Goal: Information Seeking & Learning: Learn about a topic

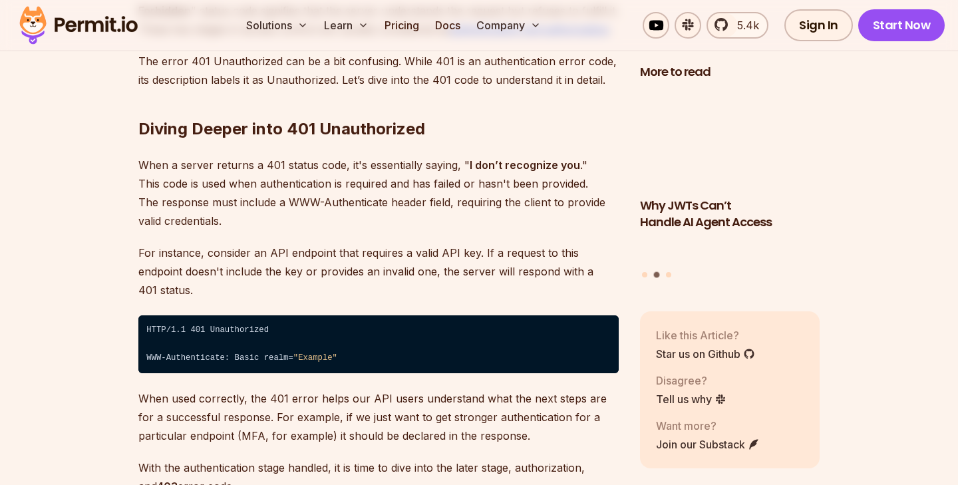
scroll to position [1998, 0]
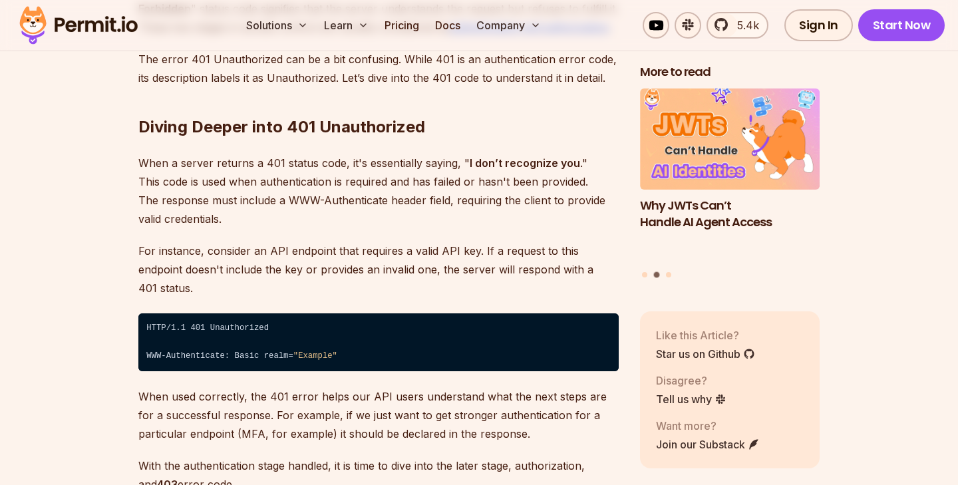
click at [306, 209] on p "When a server returns a 401 status code, it's essentially saying, " I don’t rec…" at bounding box center [378, 191] width 480 height 74
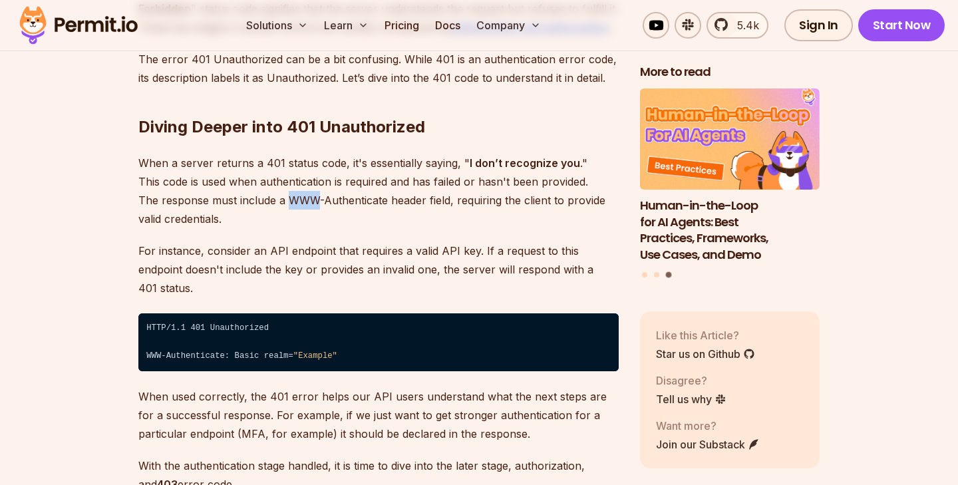
click at [303, 209] on p "When a server returns a 401 status code, it's essentially saying, " I don’t rec…" at bounding box center [378, 191] width 480 height 74
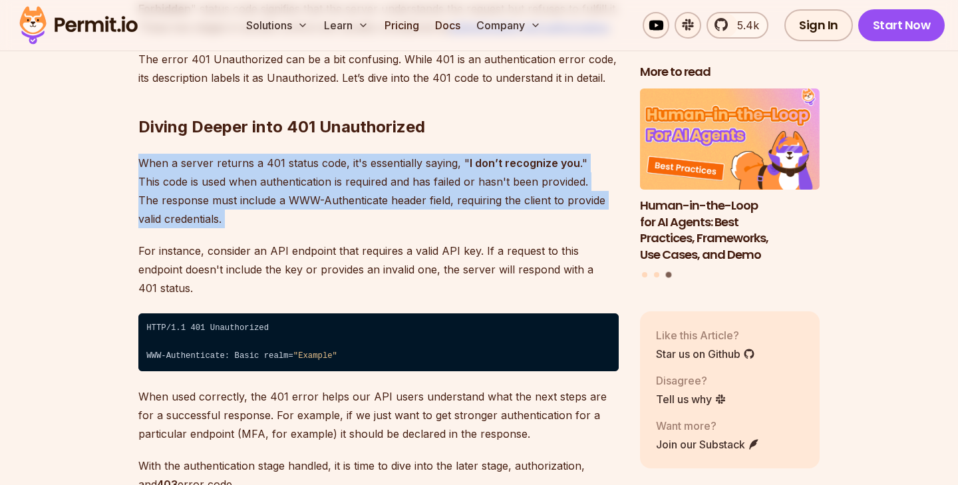
click at [303, 209] on p "When a server returns a 401 status code, it's essentially saying, " I don’t rec…" at bounding box center [378, 191] width 480 height 74
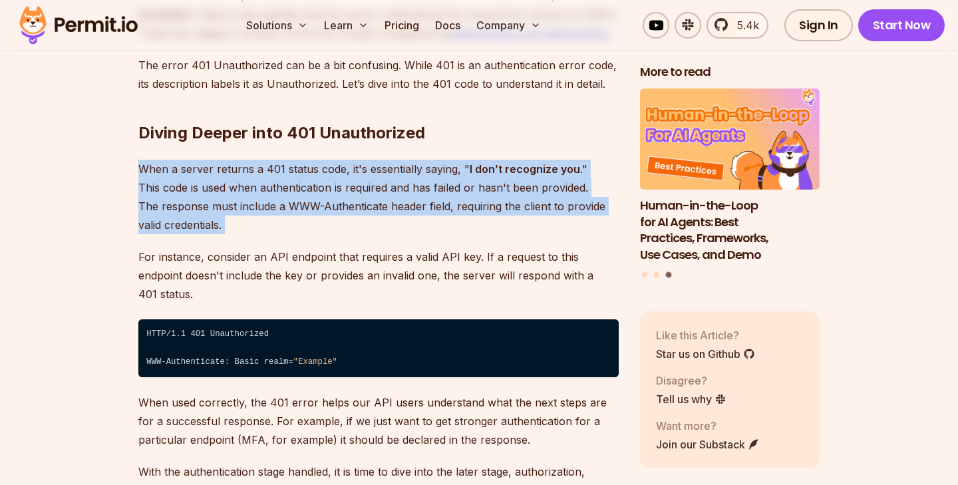
scroll to position [1990, 0]
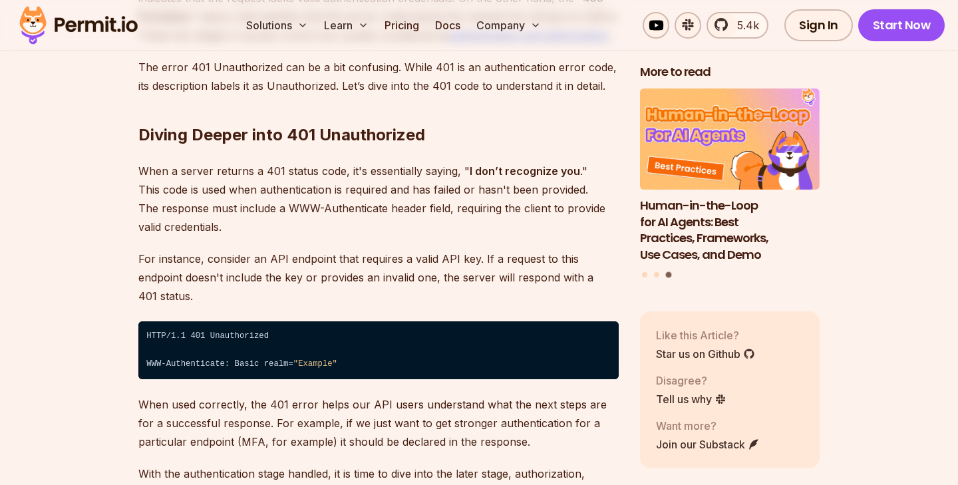
click at [299, 249] on p "For instance, consider an API endpoint that requires a valid API key. If a requ…" at bounding box center [378, 277] width 480 height 56
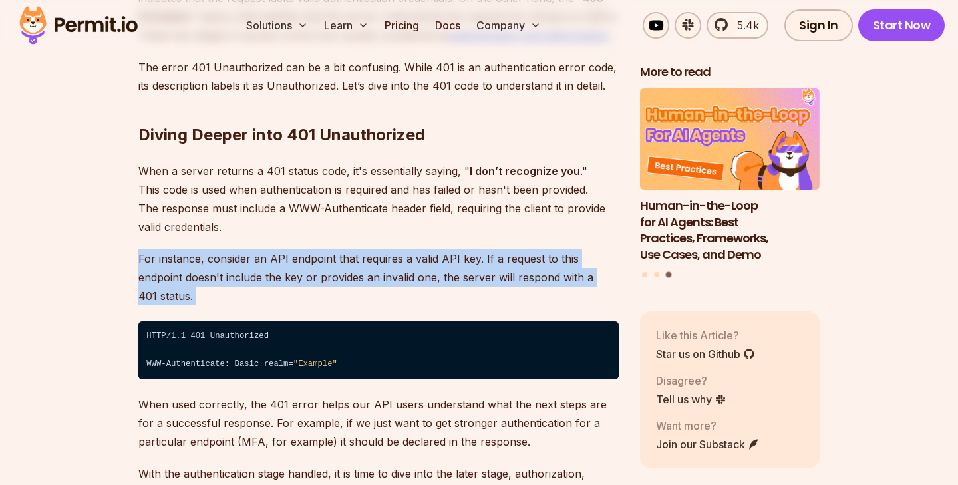
click at [299, 249] on p "For instance, consider an API endpoint that requires a valid API key. If a requ…" at bounding box center [378, 277] width 480 height 56
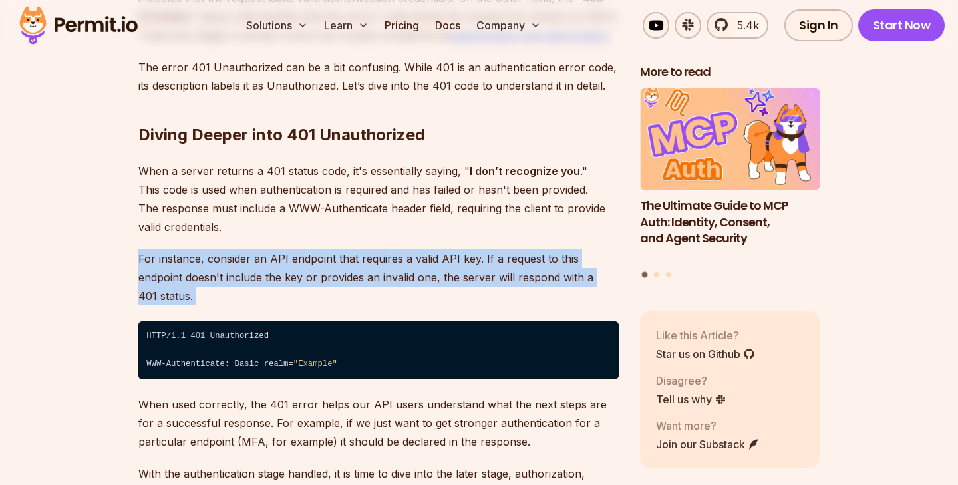
click at [306, 196] on p "When a server returns a 401 status code, it's essentially saying, " I don’t rec…" at bounding box center [378, 199] width 480 height 74
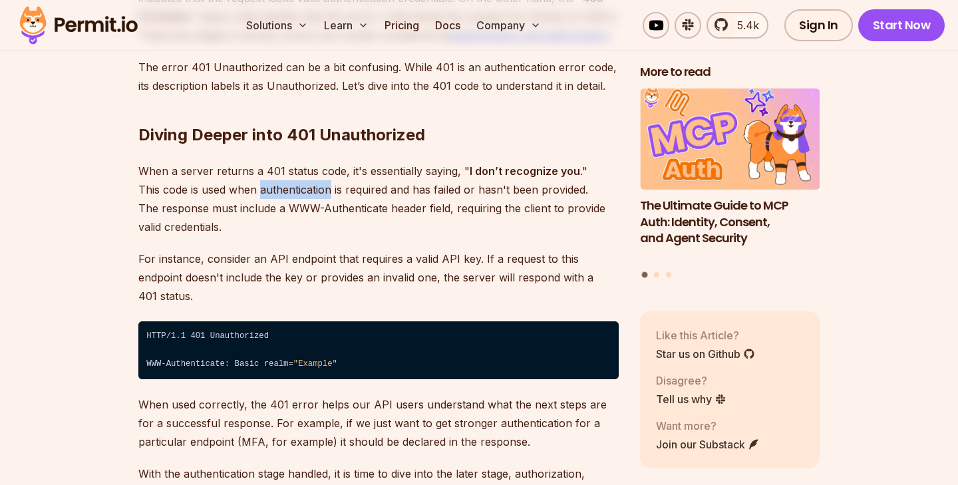
click at [306, 196] on p "When a server returns a 401 status code, it's essentially saying, " I don’t rec…" at bounding box center [378, 199] width 480 height 74
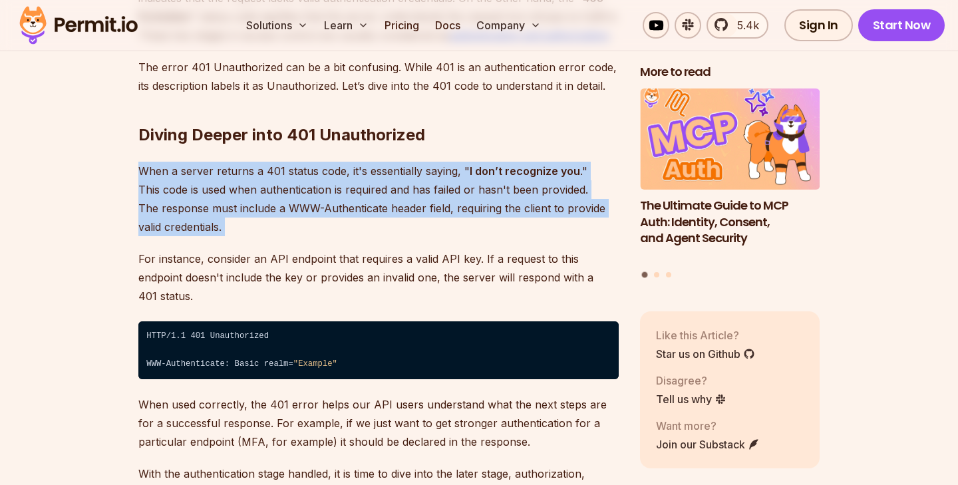
click at [306, 196] on p "When a server returns a 401 status code, it's essentially saying, " I don’t rec…" at bounding box center [378, 199] width 480 height 74
click at [307, 215] on p "When a server returns a 401 status code, it's essentially saying, " I don’t rec…" at bounding box center [378, 199] width 480 height 74
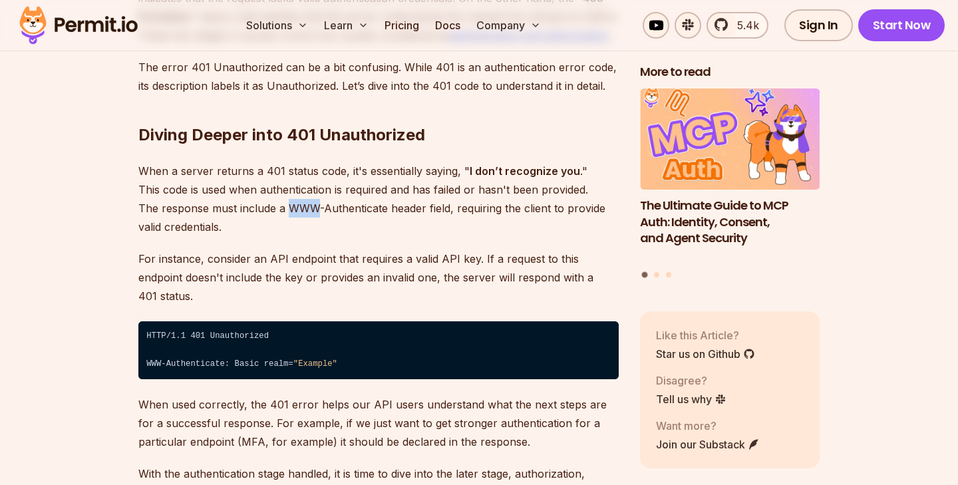
click at [307, 215] on p "When a server returns a 401 status code, it's essentially saying, " I don’t rec…" at bounding box center [378, 199] width 480 height 74
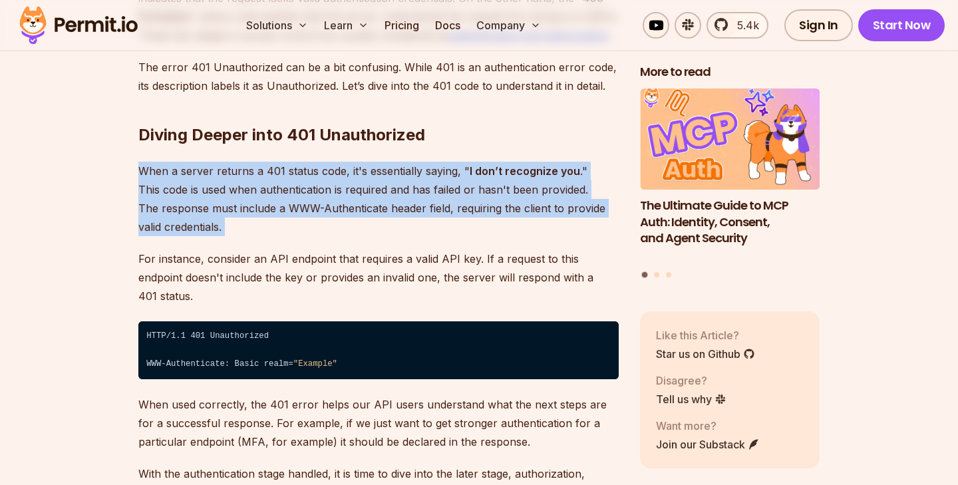
click at [307, 215] on p "When a server returns a 401 status code, it's essentially saying, " I don’t rec…" at bounding box center [378, 199] width 480 height 74
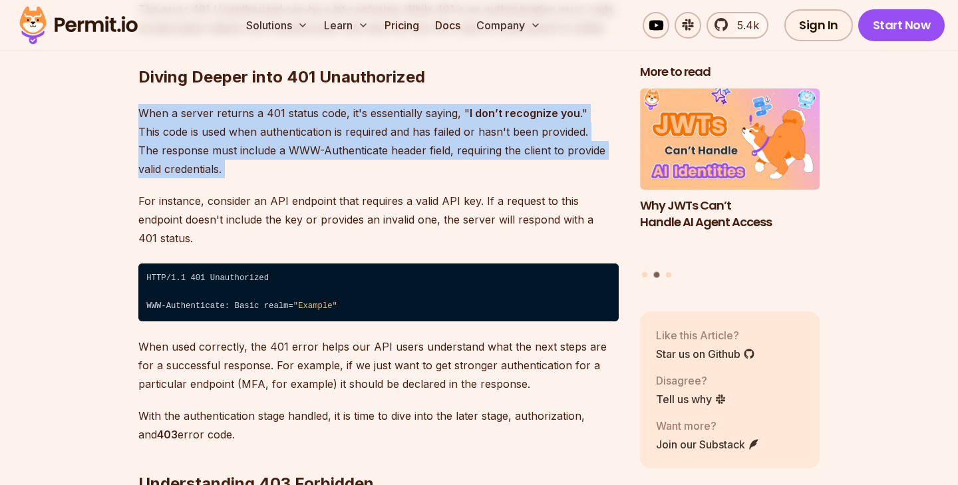
scroll to position [2049, 0]
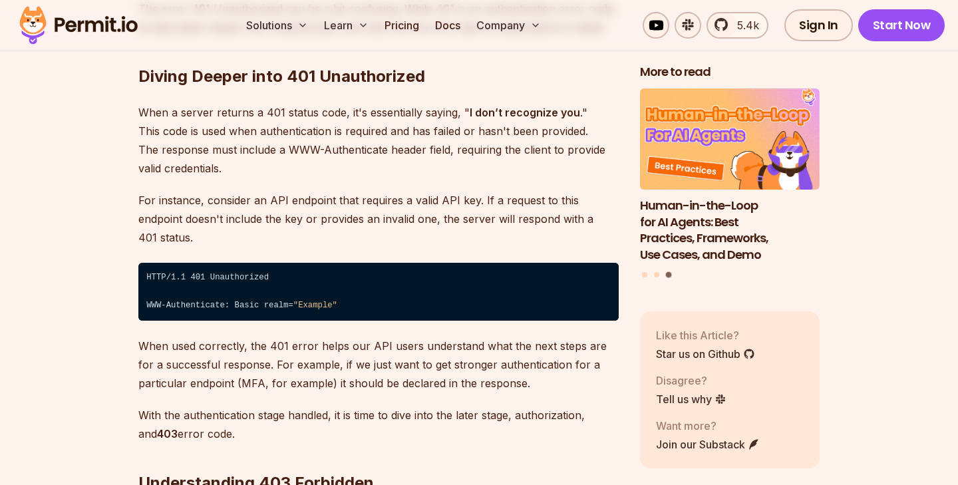
click at [255, 337] on p "When used correctly, the 401 error helps our API users understand what the next…" at bounding box center [378, 365] width 480 height 56
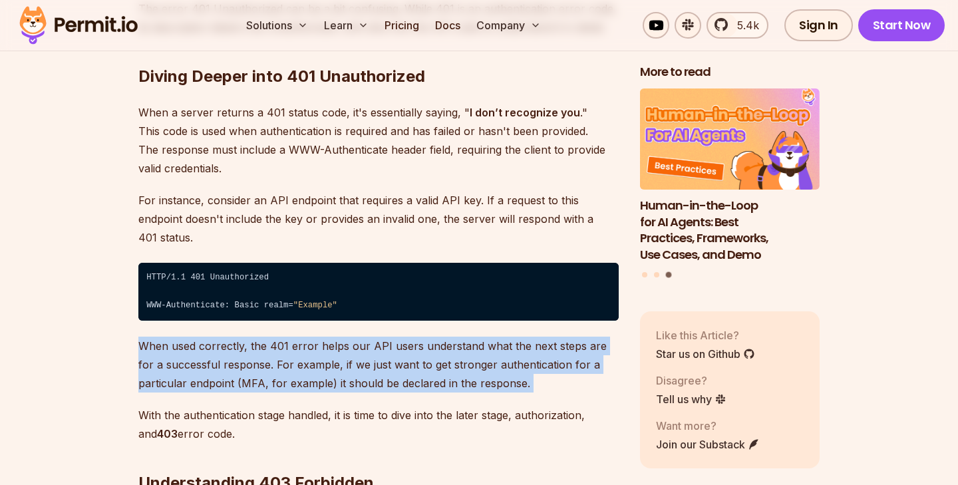
click at [255, 337] on p "When used correctly, the 401 error helps our API users understand what the next…" at bounding box center [378, 365] width 480 height 56
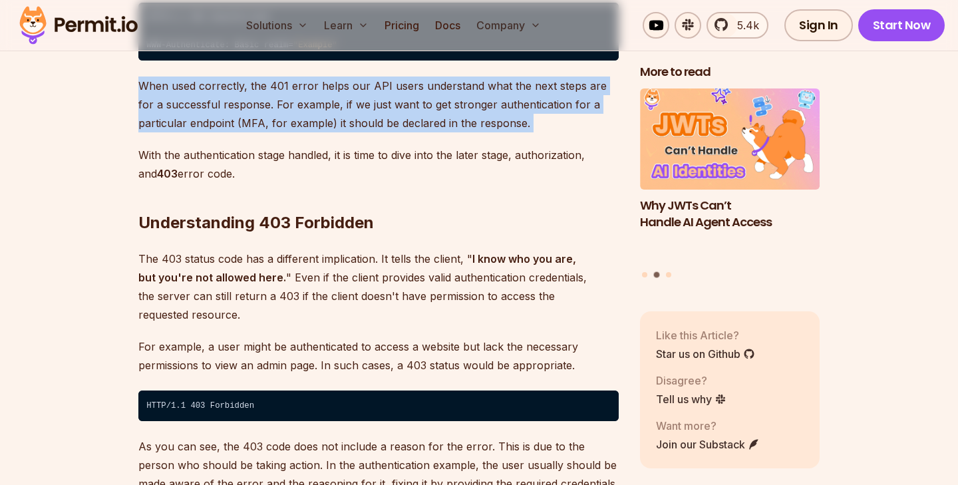
scroll to position [2310, 0]
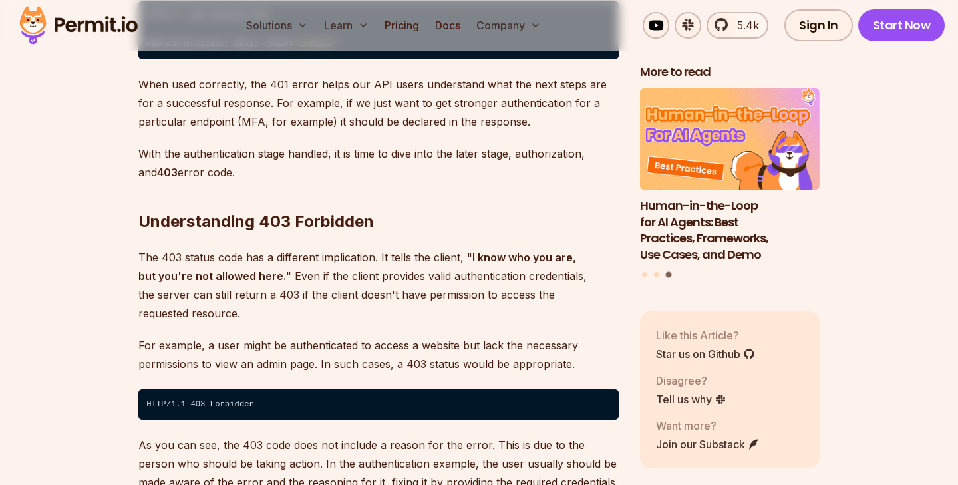
click at [308, 257] on p "The 403 status code has a different implication. It tells the client, " I know …" at bounding box center [378, 285] width 480 height 74
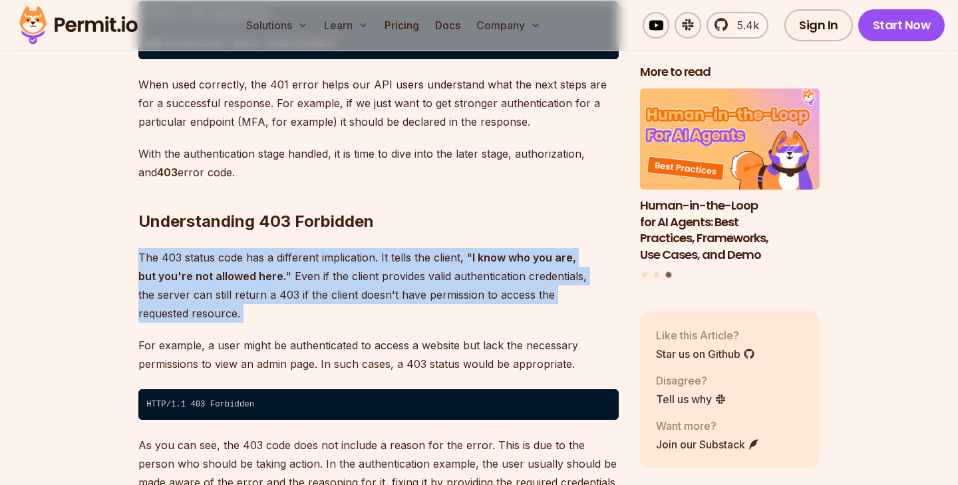
click at [308, 257] on p "The 403 status code has a different implication. It tells the client, " I know …" at bounding box center [378, 285] width 480 height 74
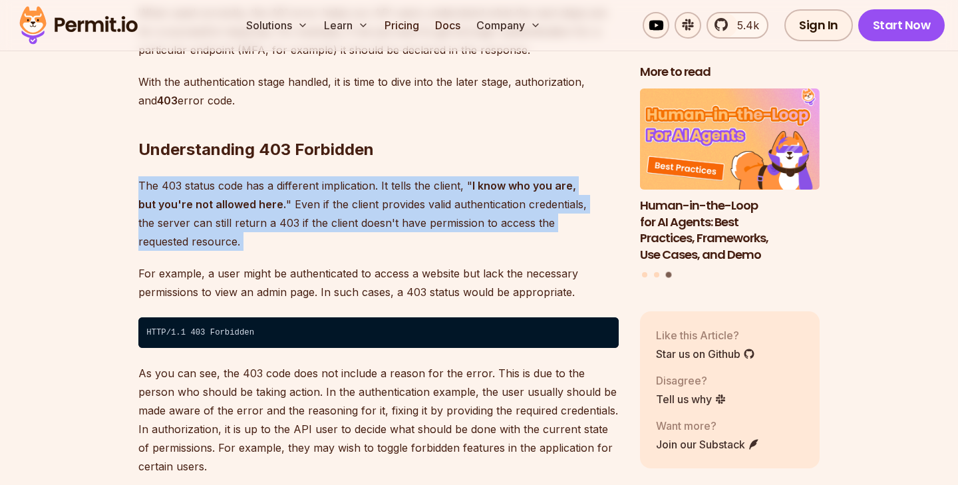
scroll to position [2415, 0]
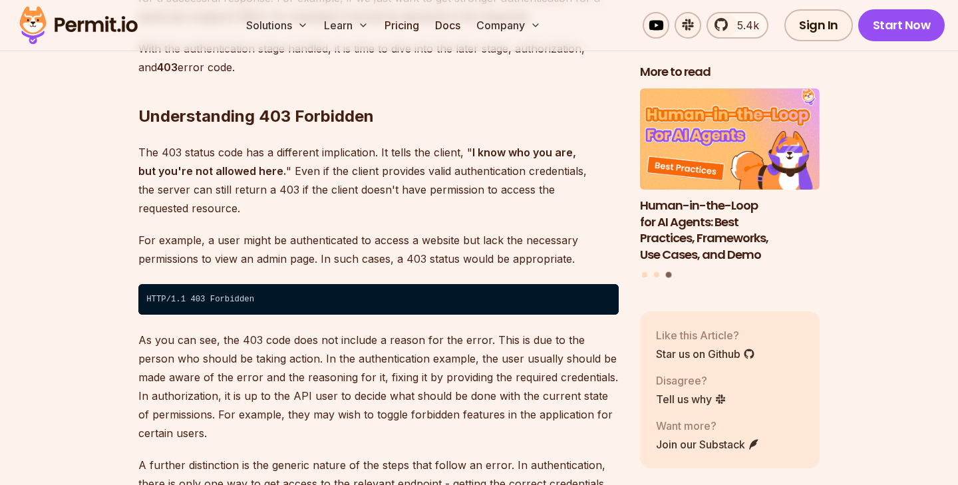
click at [284, 331] on p "As you can see, the 403 code does not include a reason for the error. This is d…" at bounding box center [378, 387] width 480 height 112
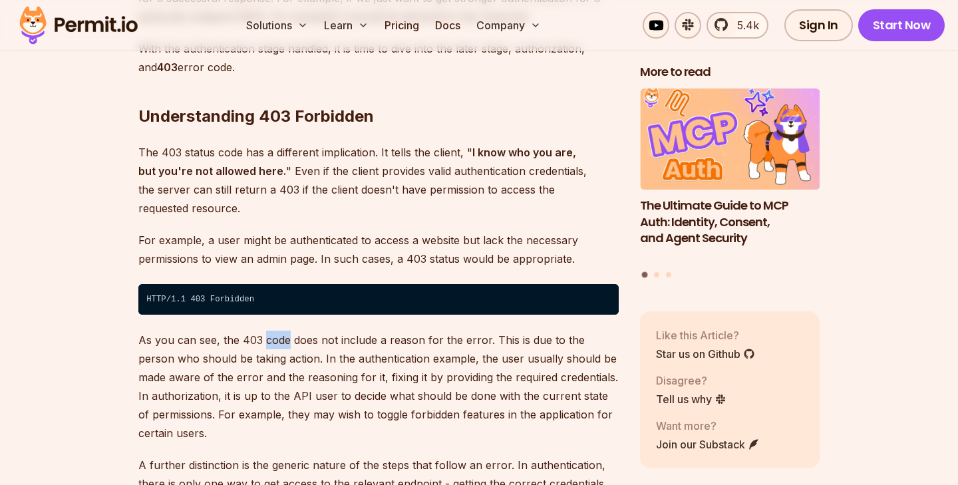
click at [284, 331] on p "As you can see, the 403 code does not include a reason for the error. This is d…" at bounding box center [378, 387] width 480 height 112
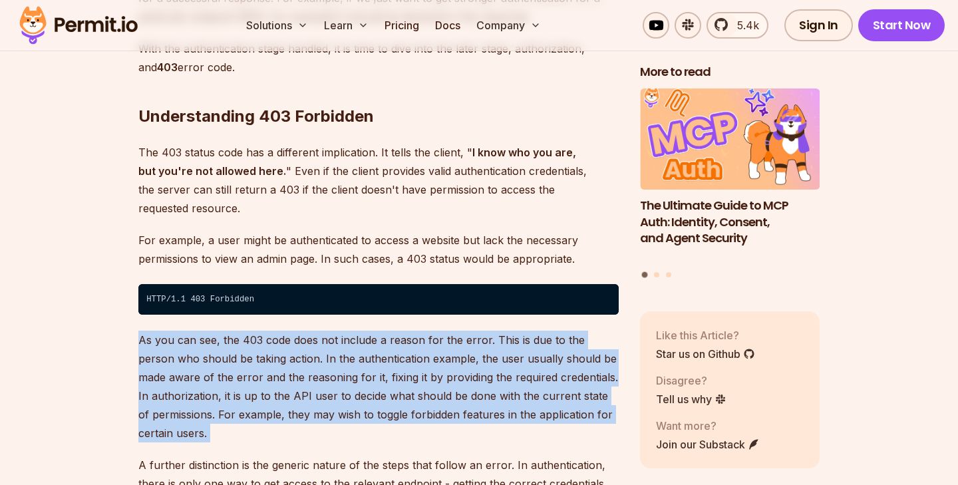
click at [284, 331] on p "As you can see, the 403 code does not include a reason for the error. This is d…" at bounding box center [378, 387] width 480 height 112
click at [277, 331] on p "As you can see, the 403 code does not include a reason for the error. This is d…" at bounding box center [378, 387] width 480 height 112
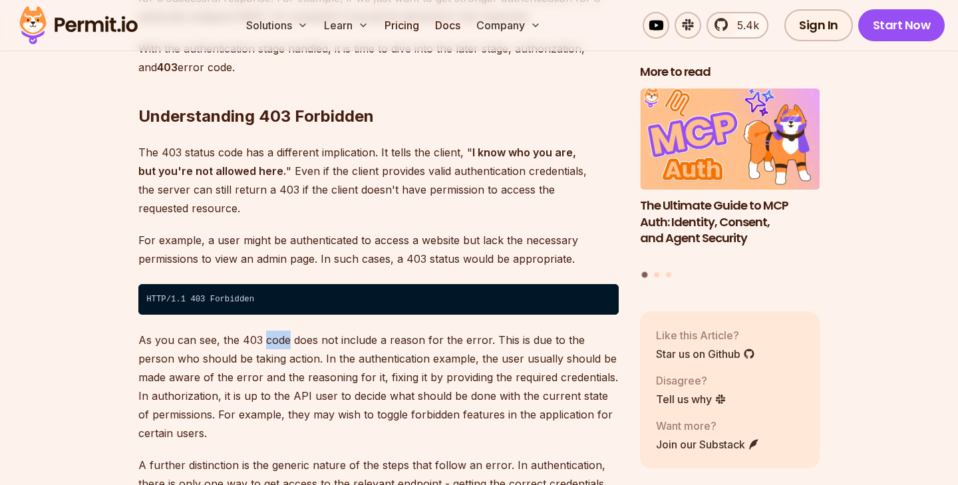
click at [277, 331] on p "As you can see, the 403 code does not include a reason for the error. This is d…" at bounding box center [378, 387] width 480 height 112
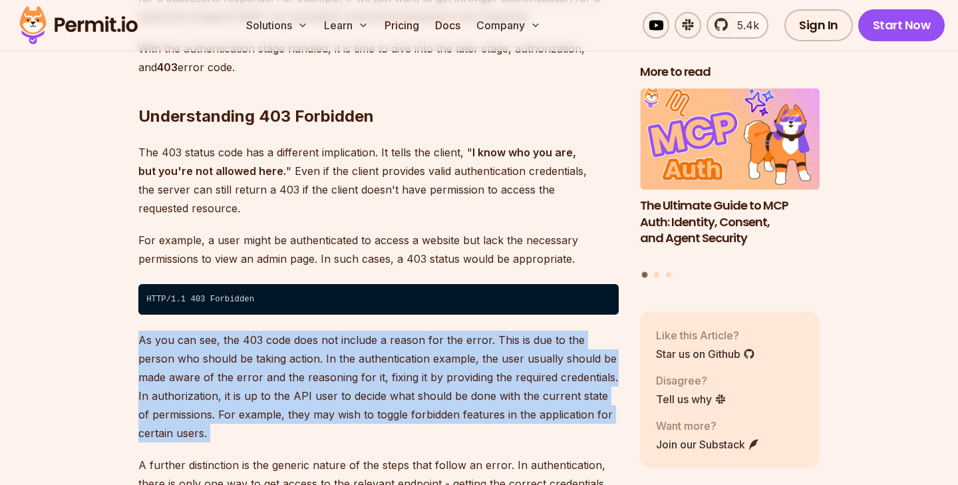
click at [277, 331] on p "As you can see, the 403 code does not include a reason for the error. This is d…" at bounding box center [378, 387] width 480 height 112
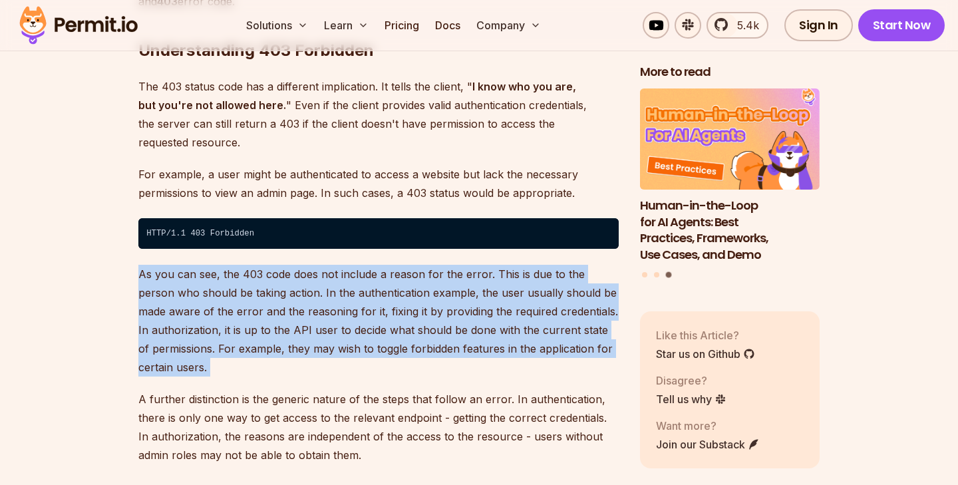
scroll to position [2508, 0]
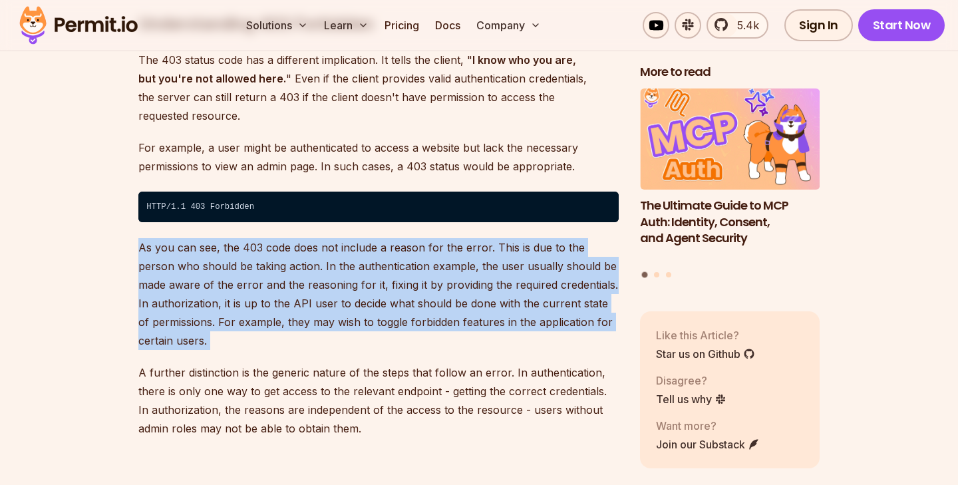
click at [293, 238] on p "As you can see, the 403 code does not include a reason for the error. This is d…" at bounding box center [378, 294] width 480 height 112
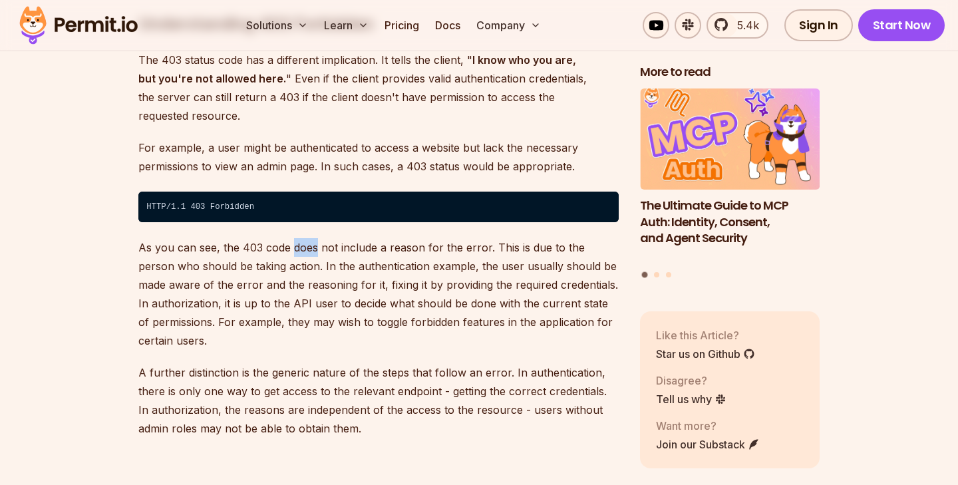
click at [293, 238] on p "As you can see, the 403 code does not include a reason for the error. This is d…" at bounding box center [378, 294] width 480 height 112
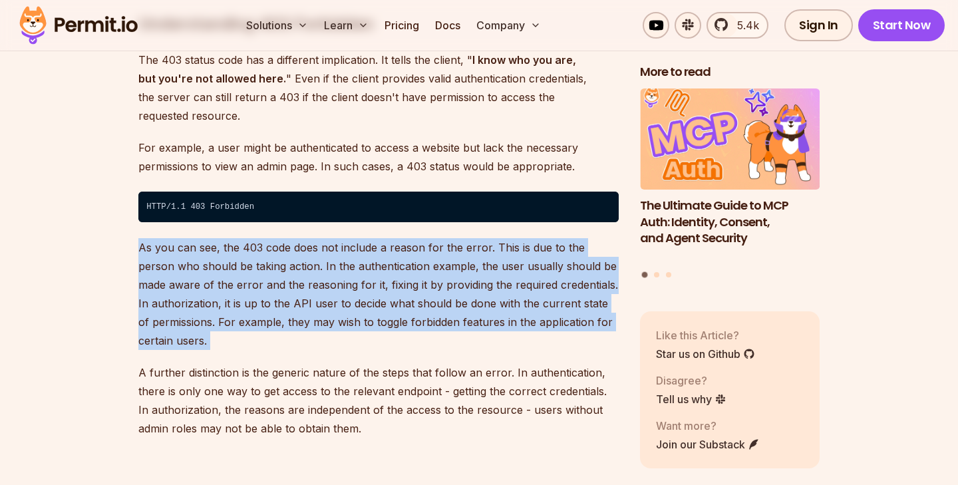
click at [293, 238] on p "As you can see, the 403 code does not include a reason for the error. This is d…" at bounding box center [378, 294] width 480 height 112
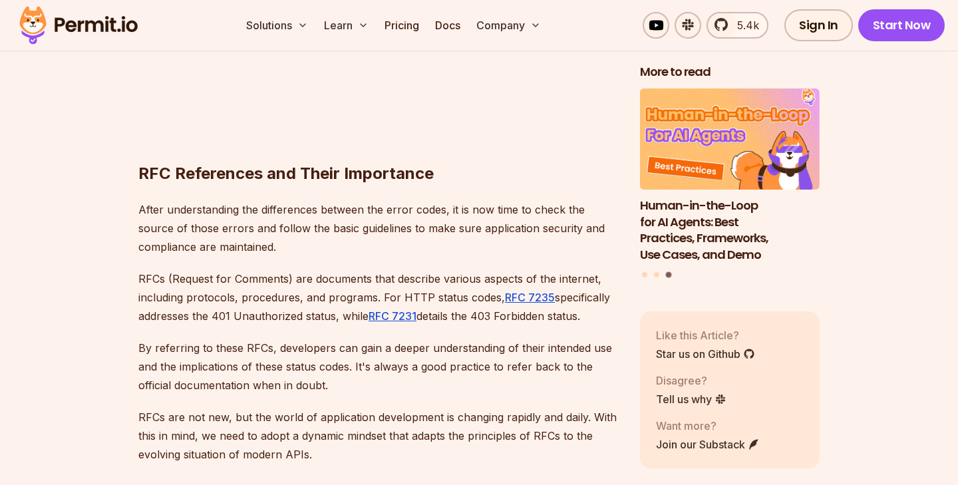
scroll to position [3015, 0]
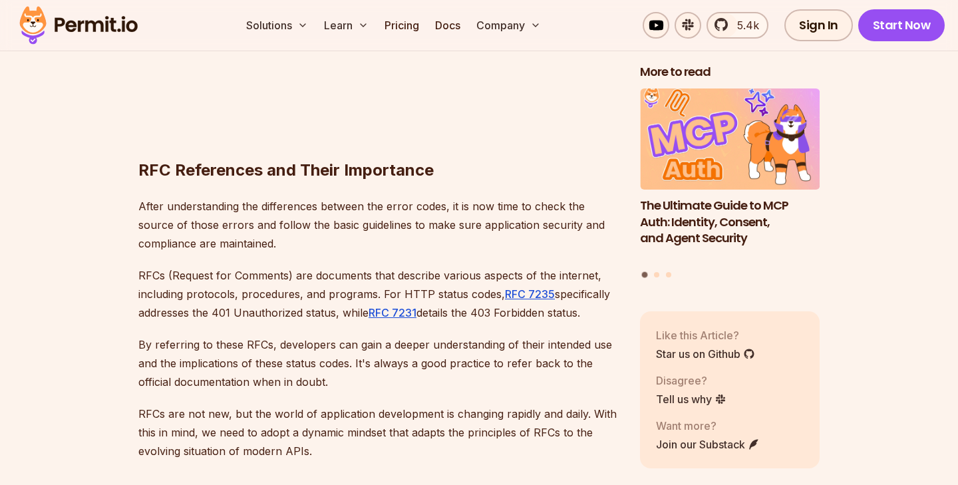
click at [270, 335] on p "By referring to these RFCs, developers can gain a deeper understanding of their…" at bounding box center [378, 363] width 480 height 56
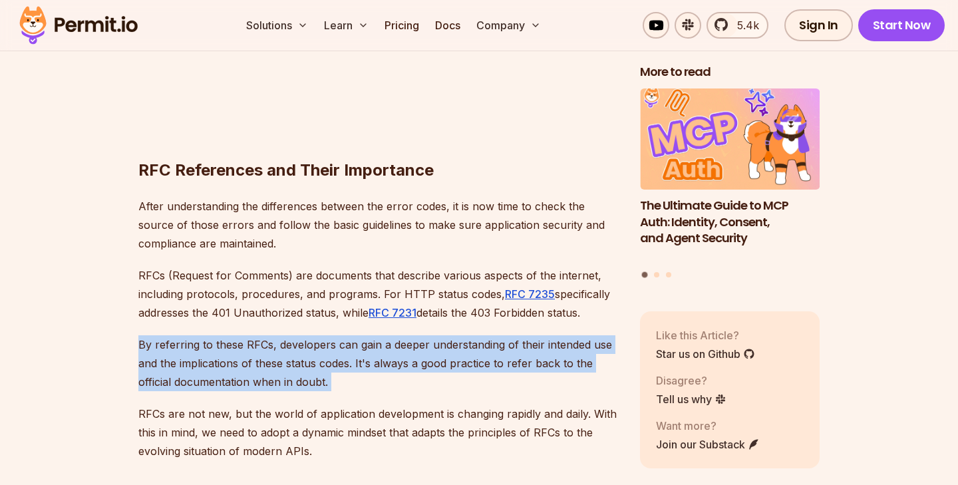
click at [270, 335] on p "By referring to these RFCs, developers can gain a deeper understanding of their…" at bounding box center [378, 363] width 480 height 56
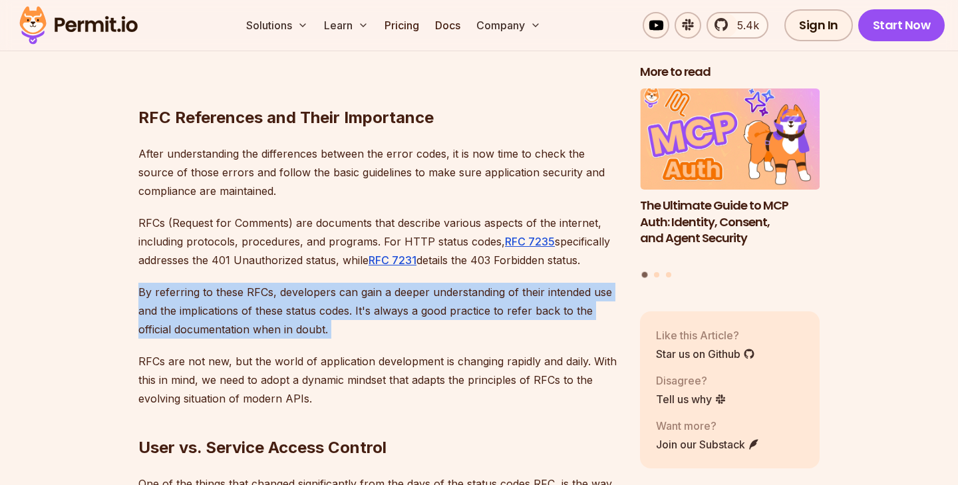
scroll to position [3068, 0]
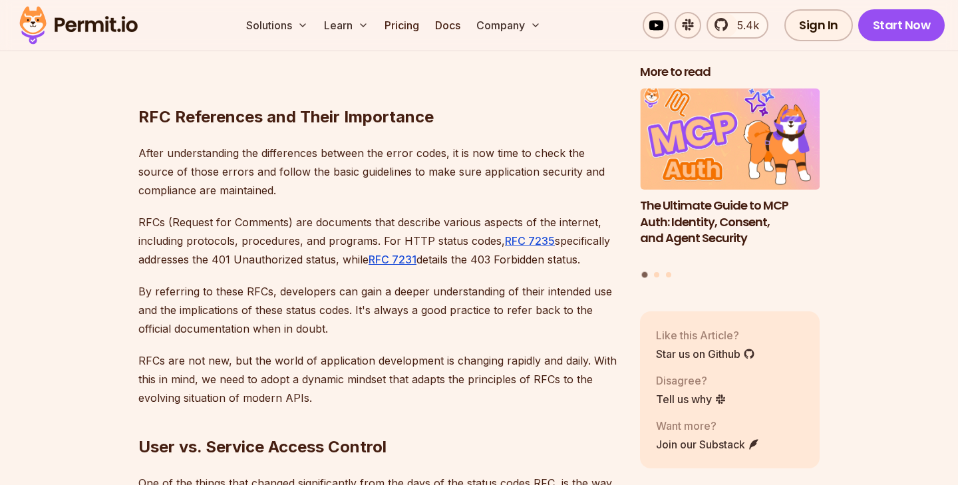
click at [264, 351] on p "RFCs are not new, but the world of application development is changing rapidly …" at bounding box center [378, 379] width 480 height 56
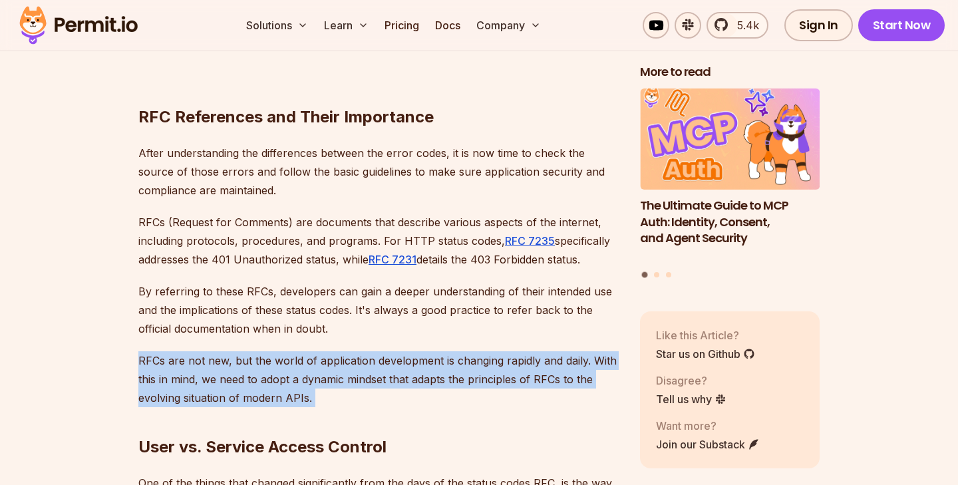
click at [264, 351] on p "RFCs are not new, but the world of application development is changing rapidly …" at bounding box center [378, 379] width 480 height 56
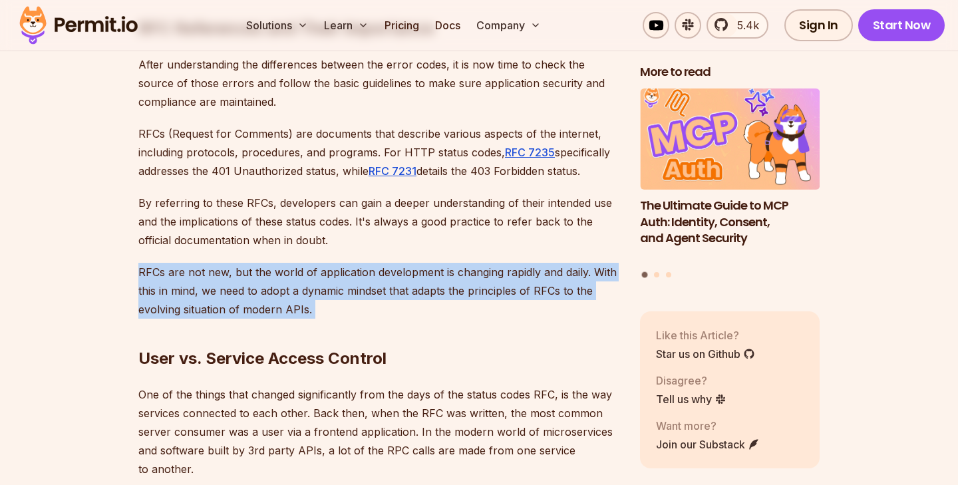
scroll to position [3167, 0]
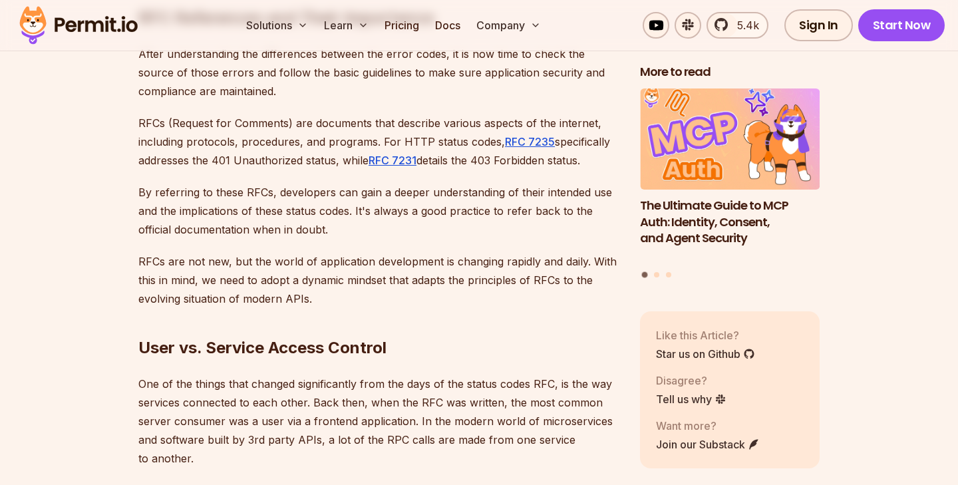
click at [253, 375] on p "One of the things that changed significantly from the days of the status codes …" at bounding box center [378, 420] width 480 height 93
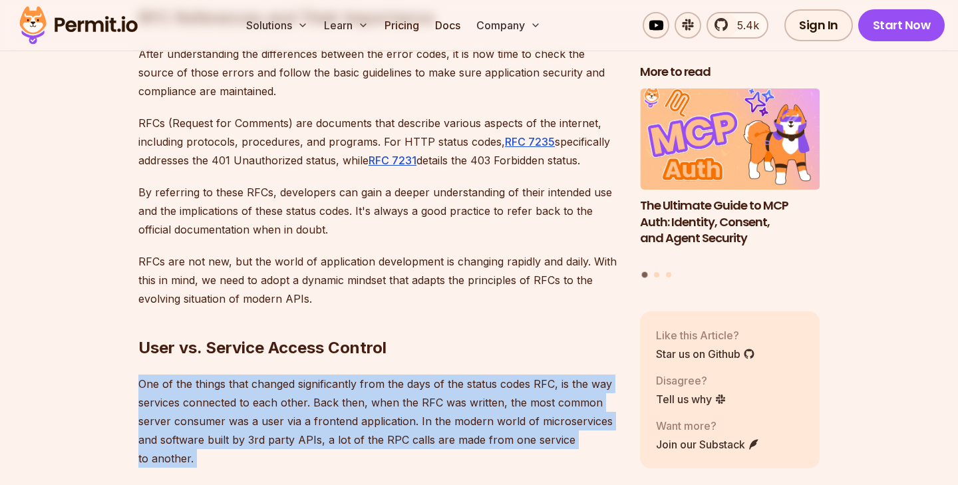
click at [253, 375] on p "One of the things that changed significantly from the days of the status codes …" at bounding box center [378, 420] width 480 height 93
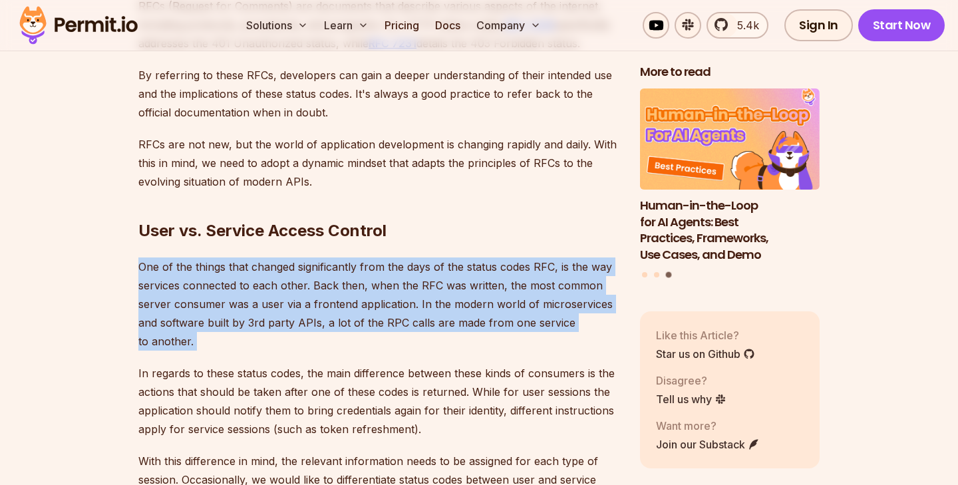
scroll to position [3292, 0]
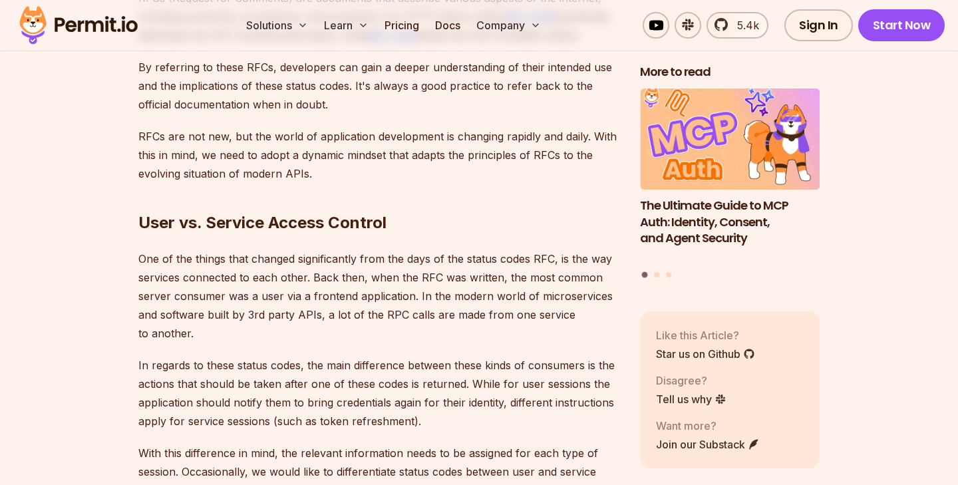
click at [237, 356] on p "In regards to these status codes, the main difference between these kinds of co…" at bounding box center [378, 393] width 480 height 74
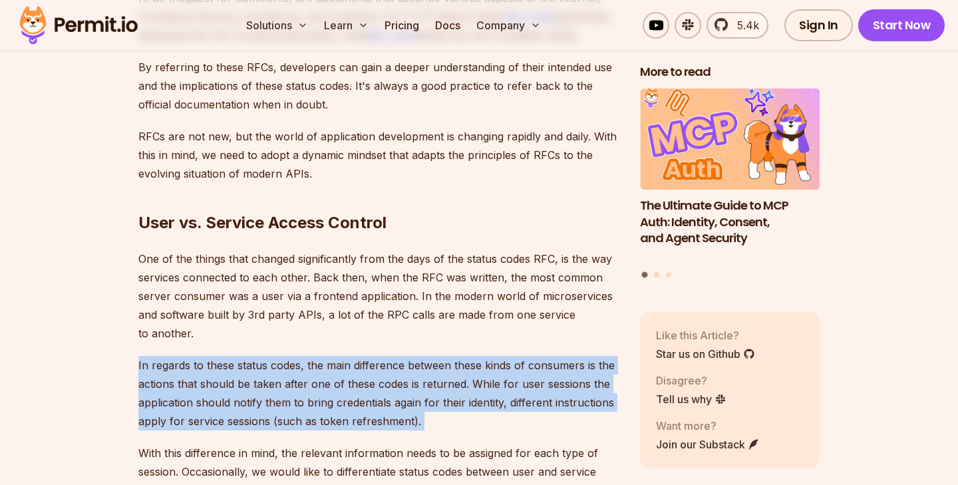
click at [237, 356] on p "In regards to these status codes, the main difference between these kinds of co…" at bounding box center [378, 393] width 480 height 74
click at [255, 358] on p "In regards to these status codes, the main difference between these kinds of co…" at bounding box center [378, 393] width 480 height 74
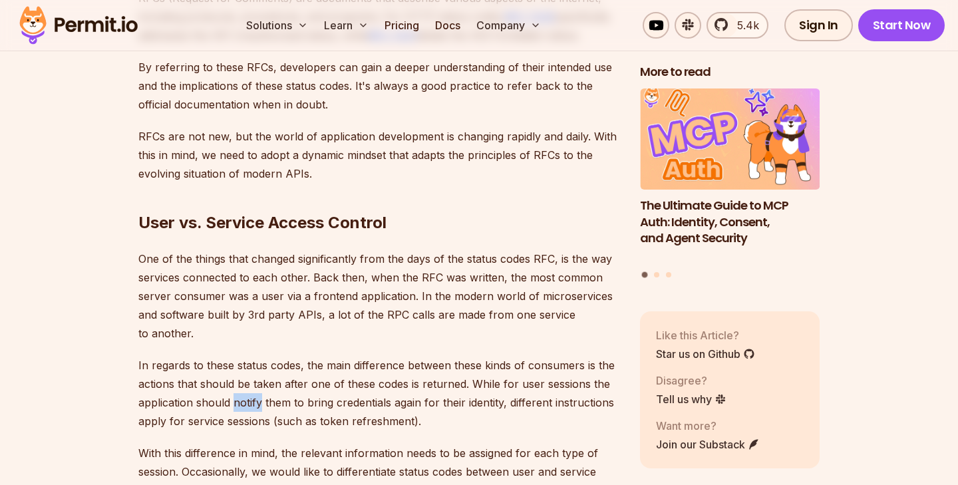
click at [255, 358] on p "In regards to these status codes, the main difference between these kinds of co…" at bounding box center [378, 393] width 480 height 74
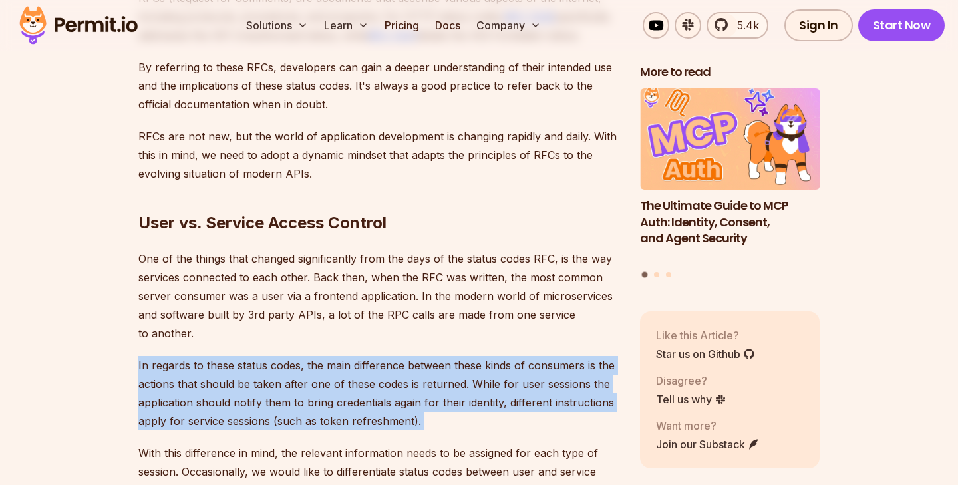
click at [255, 358] on p "In regards to these status codes, the main difference between these kinds of co…" at bounding box center [378, 393] width 480 height 74
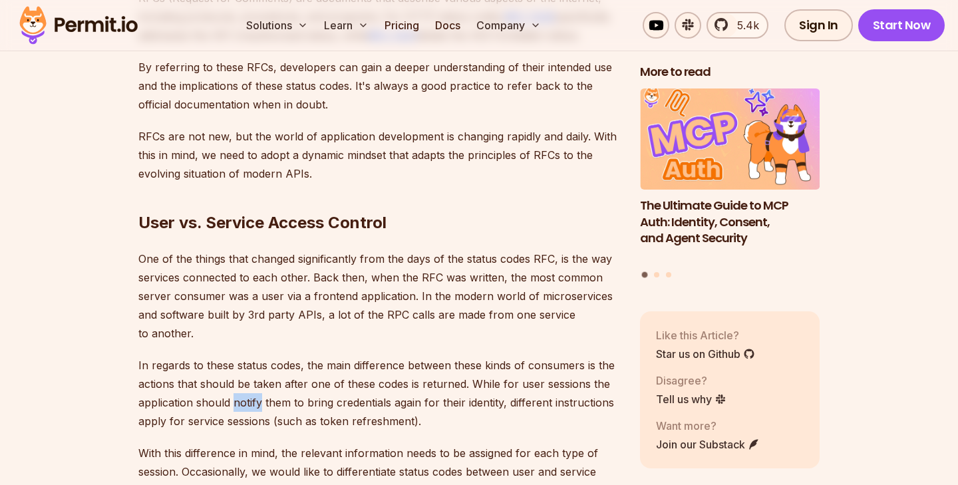
click at [255, 358] on p "In regards to these status codes, the main difference between these kinds of co…" at bounding box center [378, 393] width 480 height 74
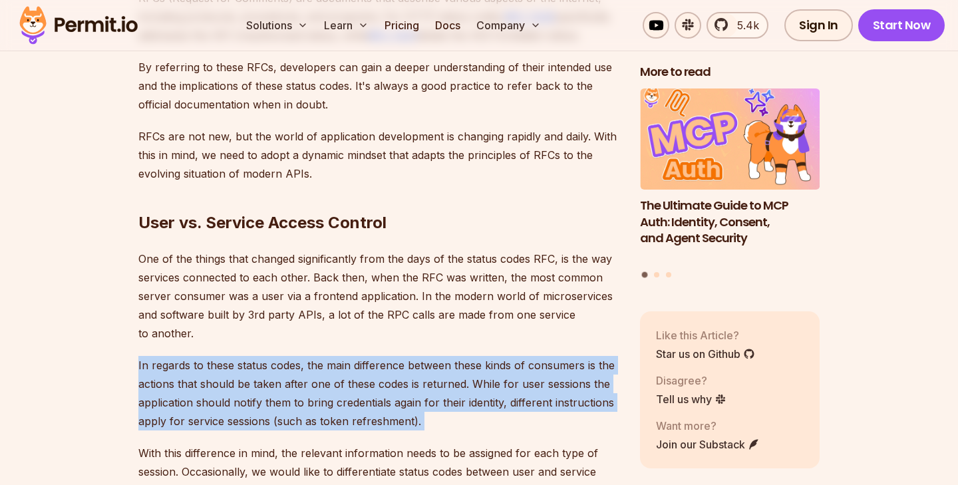
click at [255, 358] on p "In regards to these status codes, the main difference between these kinds of co…" at bounding box center [378, 393] width 480 height 74
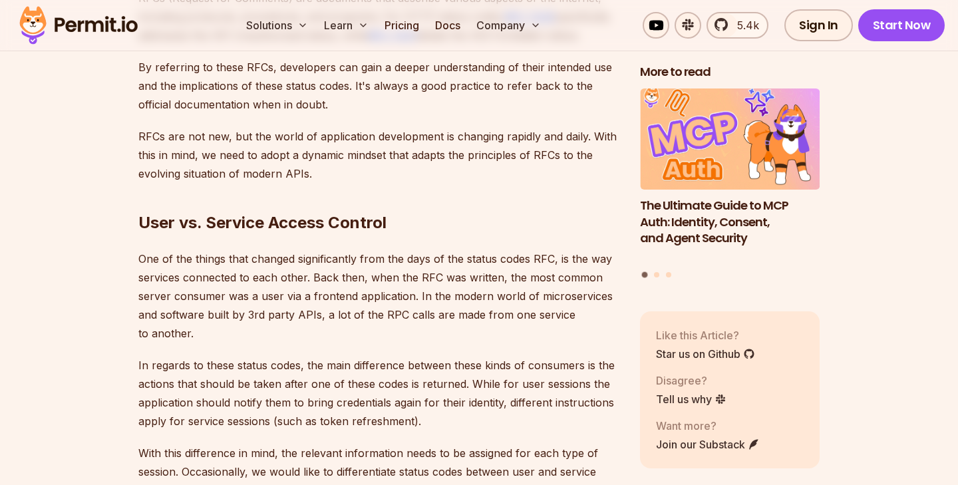
click at [273, 250] on p "One of the things that changed significantly from the days of the status codes …" at bounding box center [378, 295] width 480 height 93
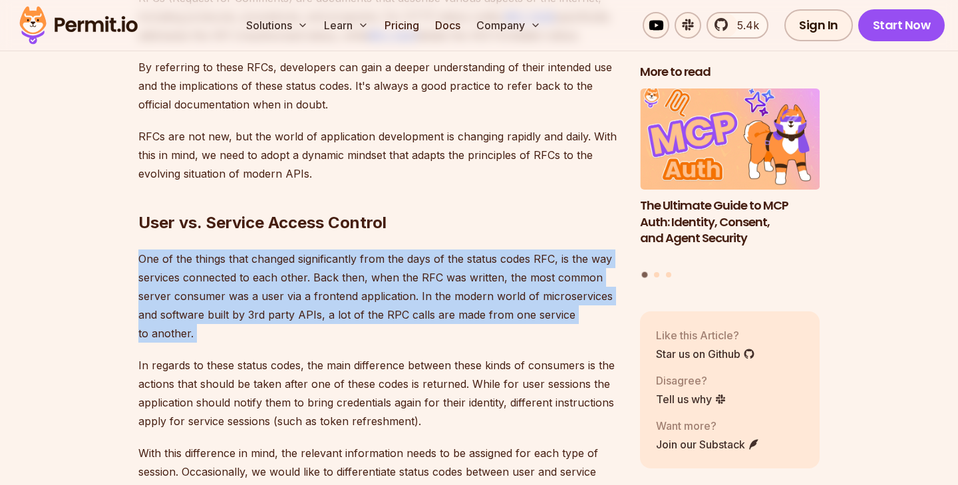
click at [273, 250] on p "One of the things that changed significantly from the days of the status codes …" at bounding box center [378, 295] width 480 height 93
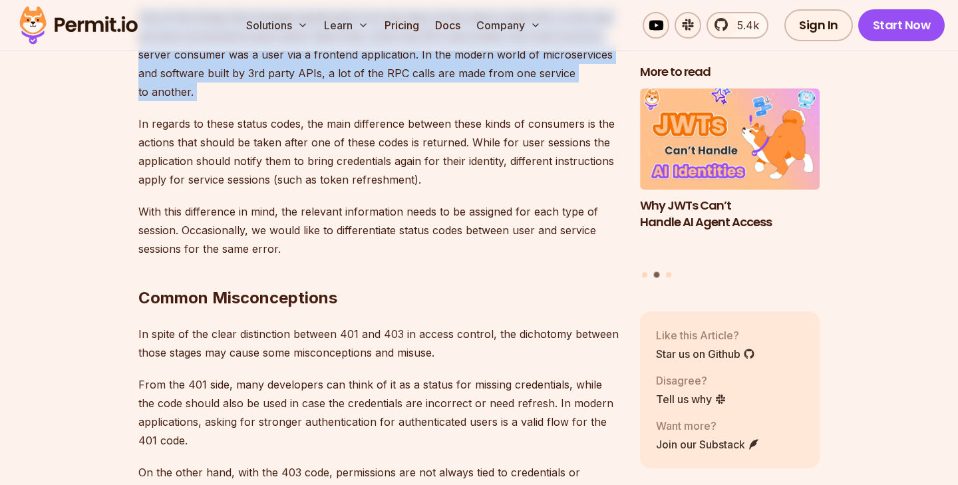
scroll to position [3536, 0]
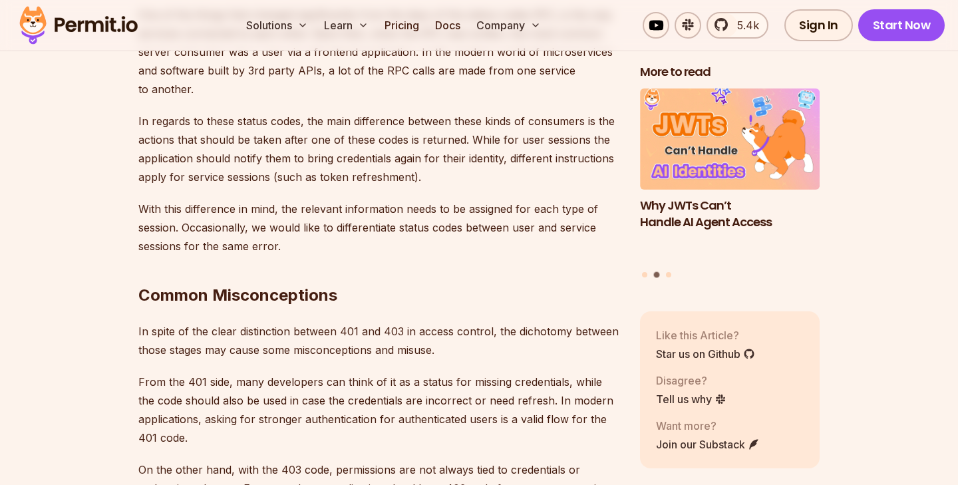
click at [304, 372] on p "From the 401 side, many developers can think of it as a status for missing cred…" at bounding box center [378, 409] width 480 height 74
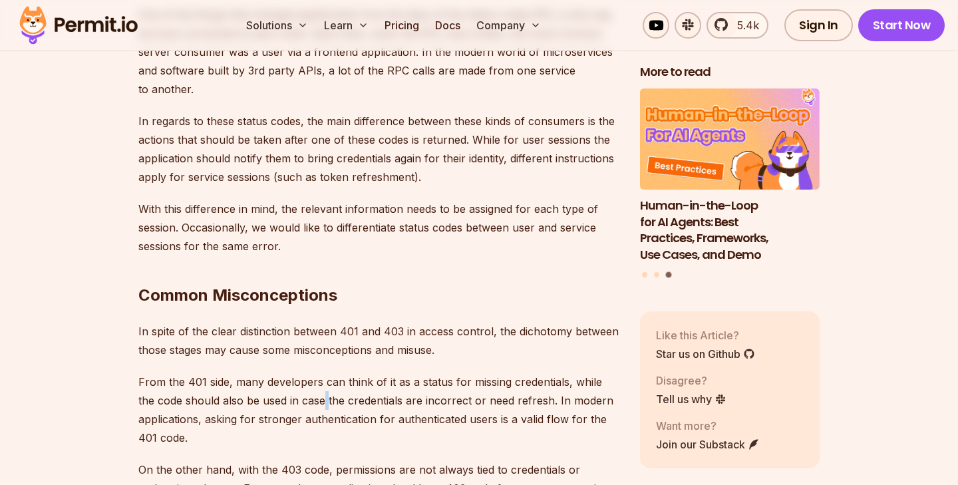
click at [304, 372] on p "From the 401 side, many developers can think of it as a status for missing cred…" at bounding box center [378, 409] width 480 height 74
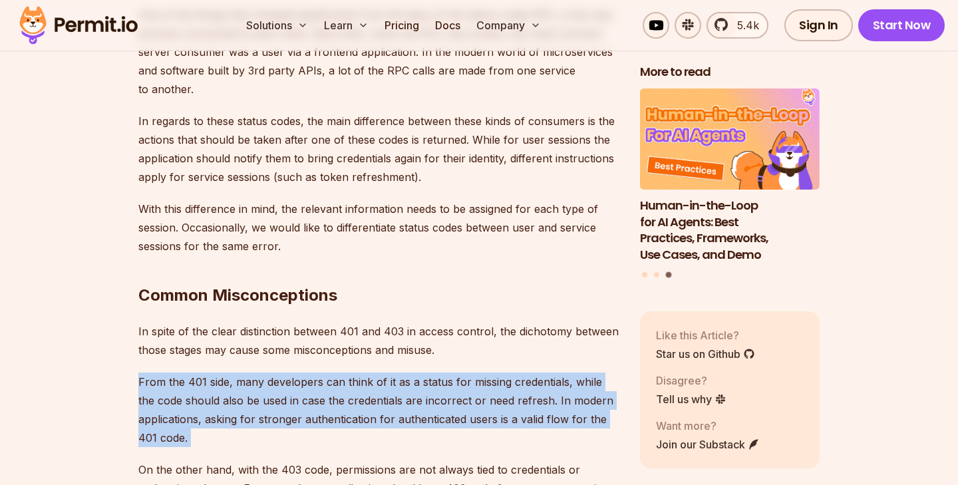
click at [304, 372] on p "From the 401 side, many developers can think of it as a status for missing cred…" at bounding box center [378, 409] width 480 height 74
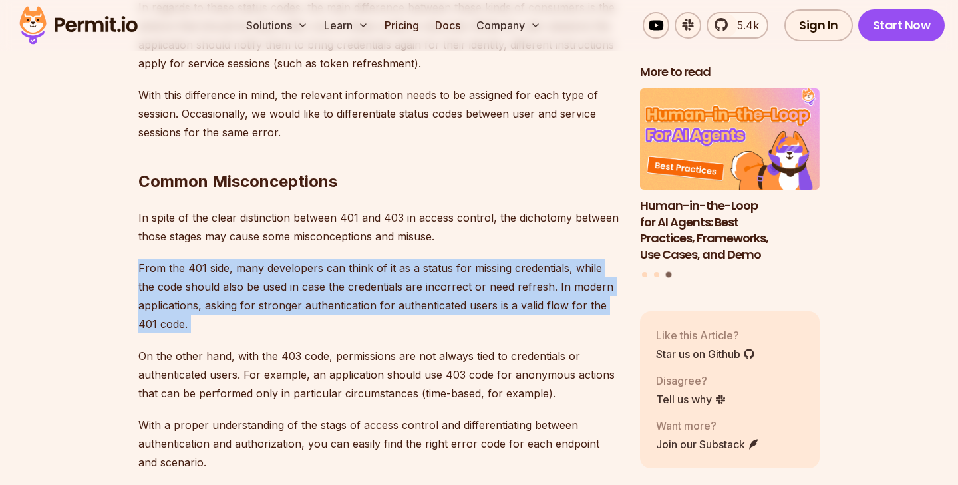
scroll to position [3648, 0]
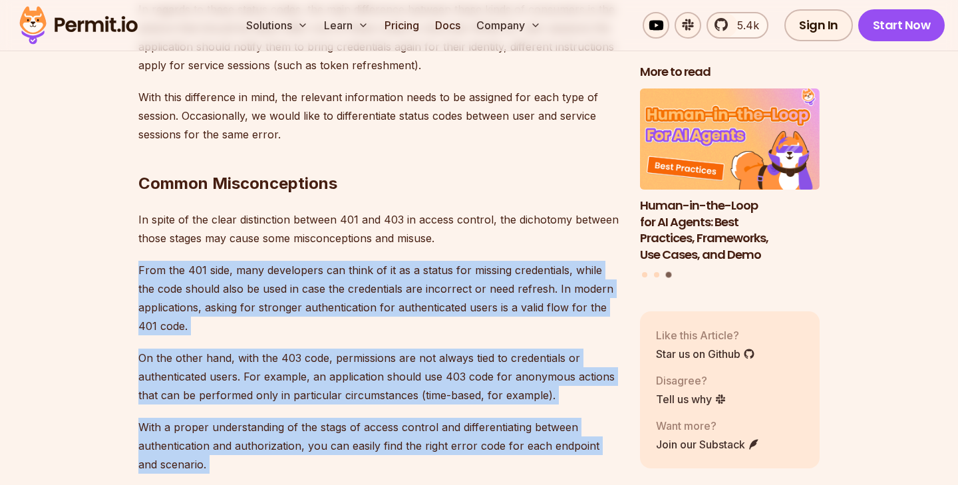
drag, startPoint x: 247, startPoint y: 425, endPoint x: 89, endPoint y: 227, distance: 253.6
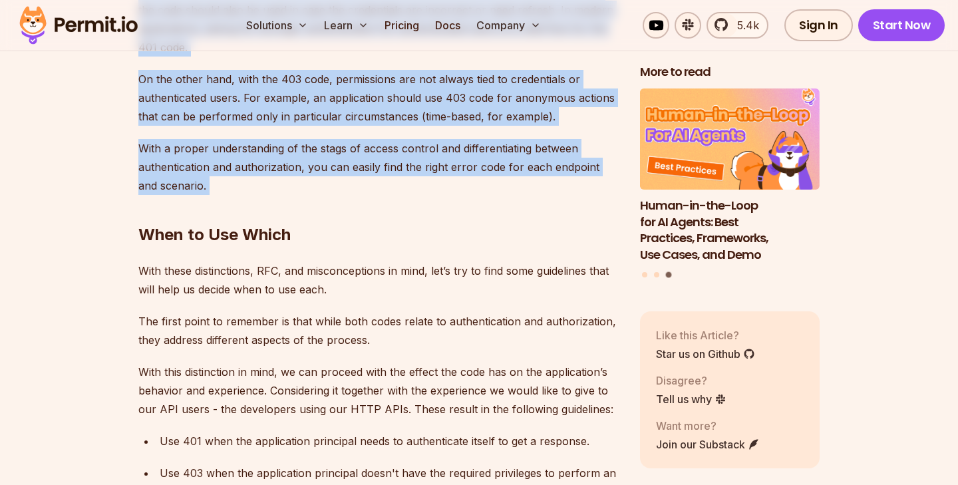
scroll to position [4022, 0]
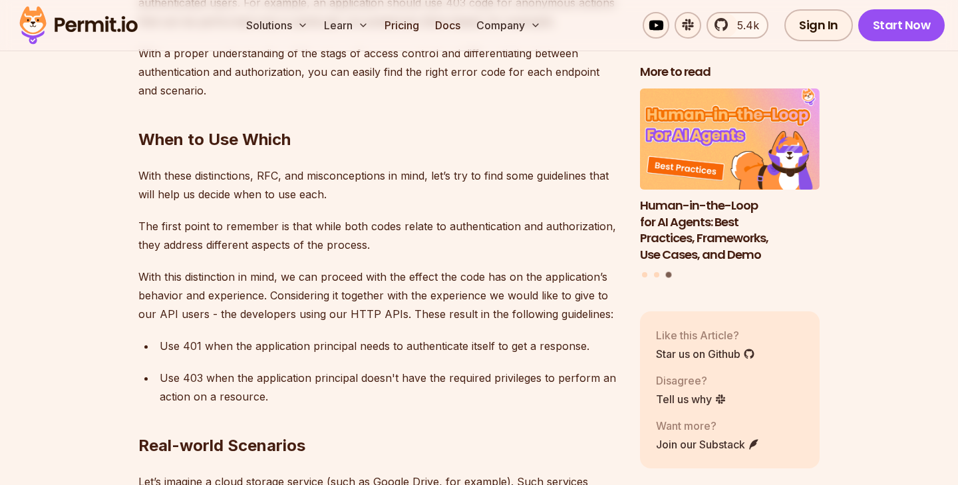
click at [182, 337] on p "Use 401 when the application principal needs to authenticate itself to get a re…" at bounding box center [389, 346] width 459 height 19
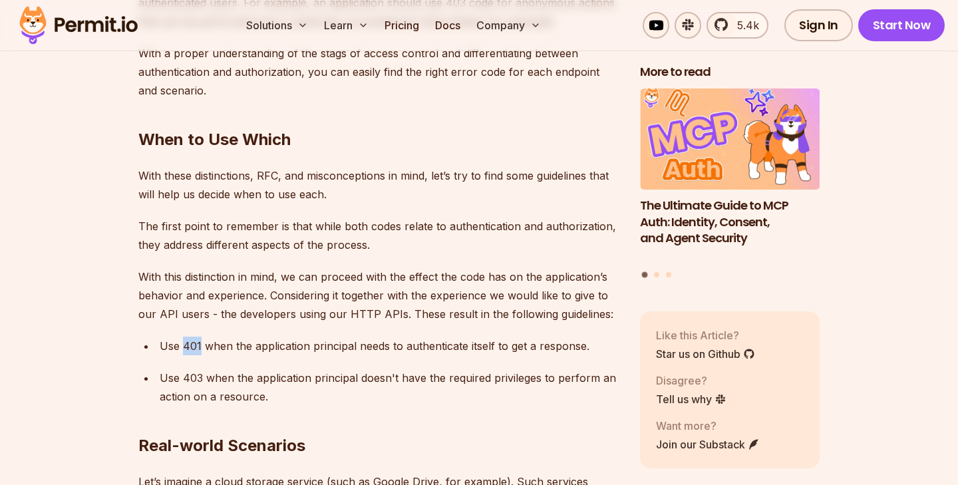
click at [182, 337] on p "Use 401 when the application principal needs to authenticate itself to get a re…" at bounding box center [389, 346] width 459 height 19
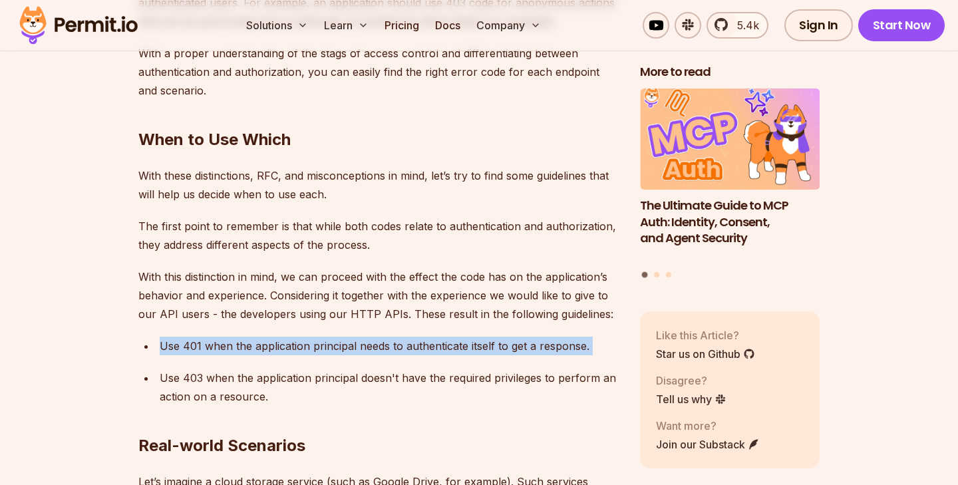
click at [182, 337] on p "Use 401 when the application principal needs to authenticate itself to get a re…" at bounding box center [389, 346] width 459 height 19
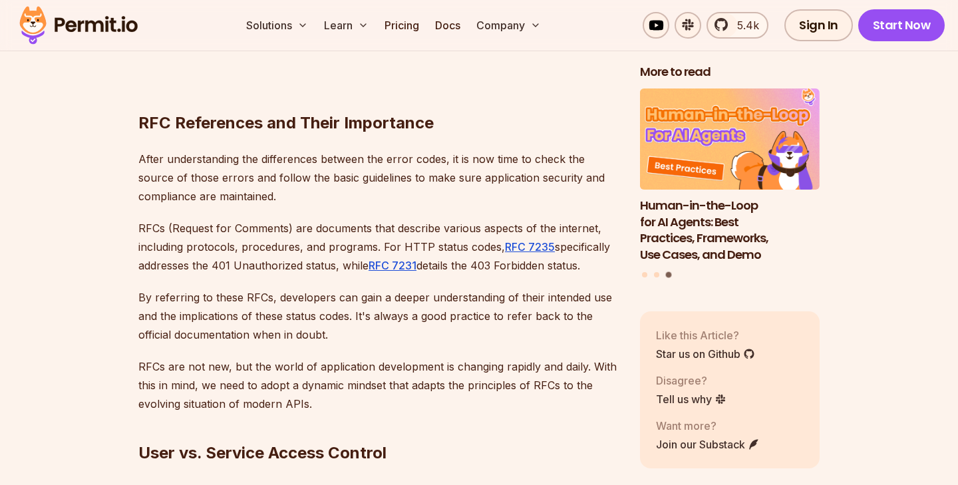
scroll to position [3061, 0]
click at [527, 241] on u "RFC 7235" at bounding box center [530, 247] width 50 height 13
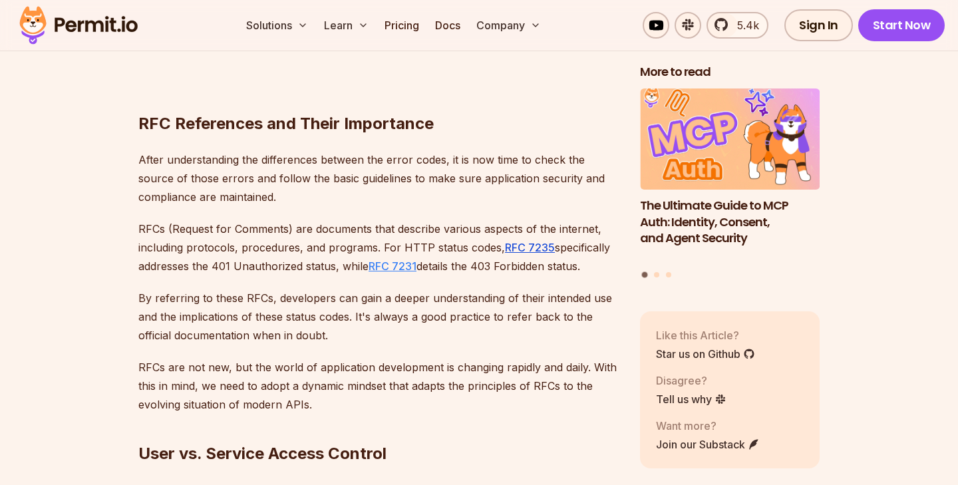
click at [382, 259] on u "RFC 7231" at bounding box center [392, 265] width 48 height 13
